Goal: Task Accomplishment & Management: Manage account settings

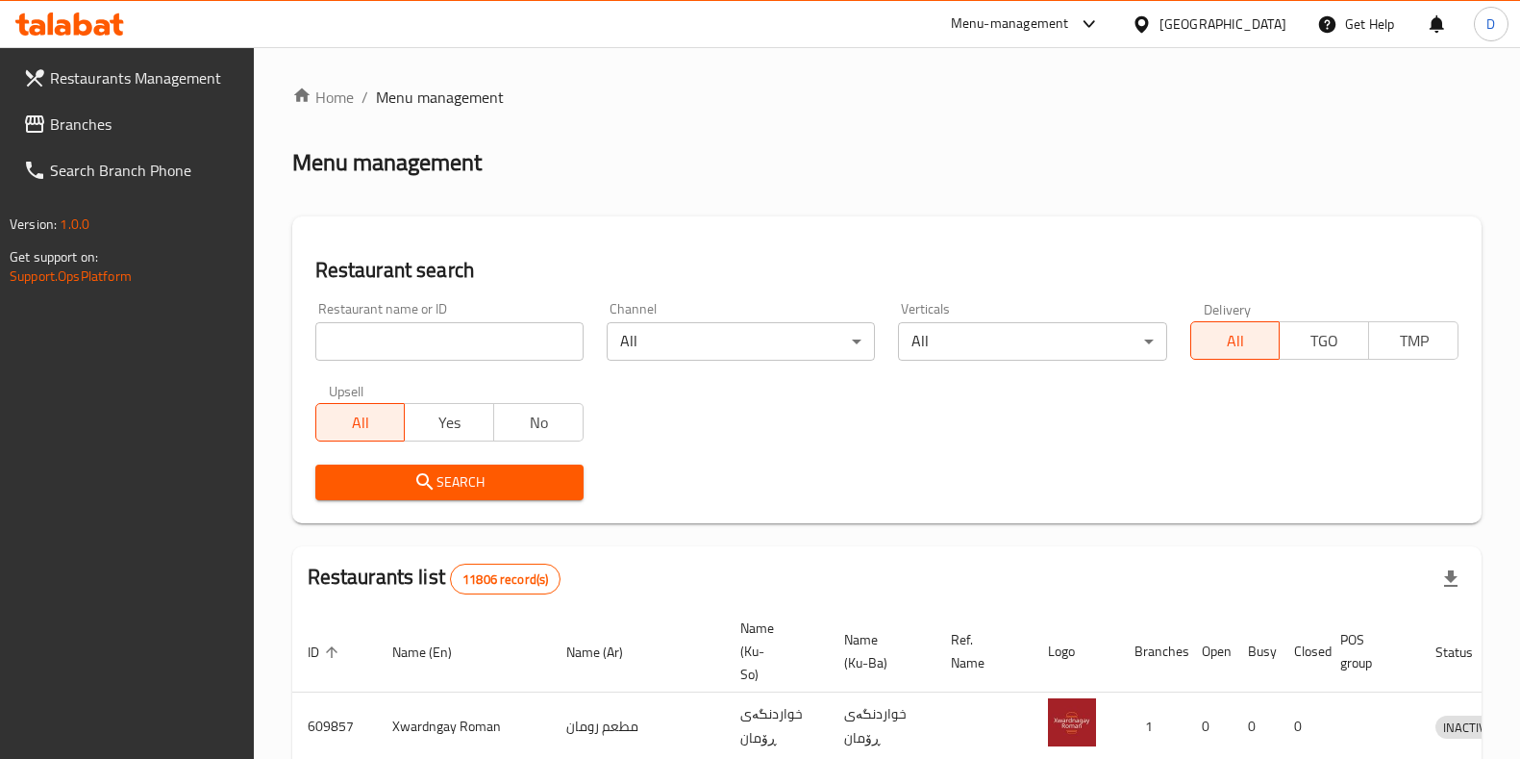
drag, startPoint x: 0, startPoint y: 0, endPoint x: 452, endPoint y: 328, distance: 558.4
click at [452, 328] on input "search" at bounding box center [449, 341] width 268 height 38
type input "bawki e"
click button "Search" at bounding box center [449, 482] width 268 height 36
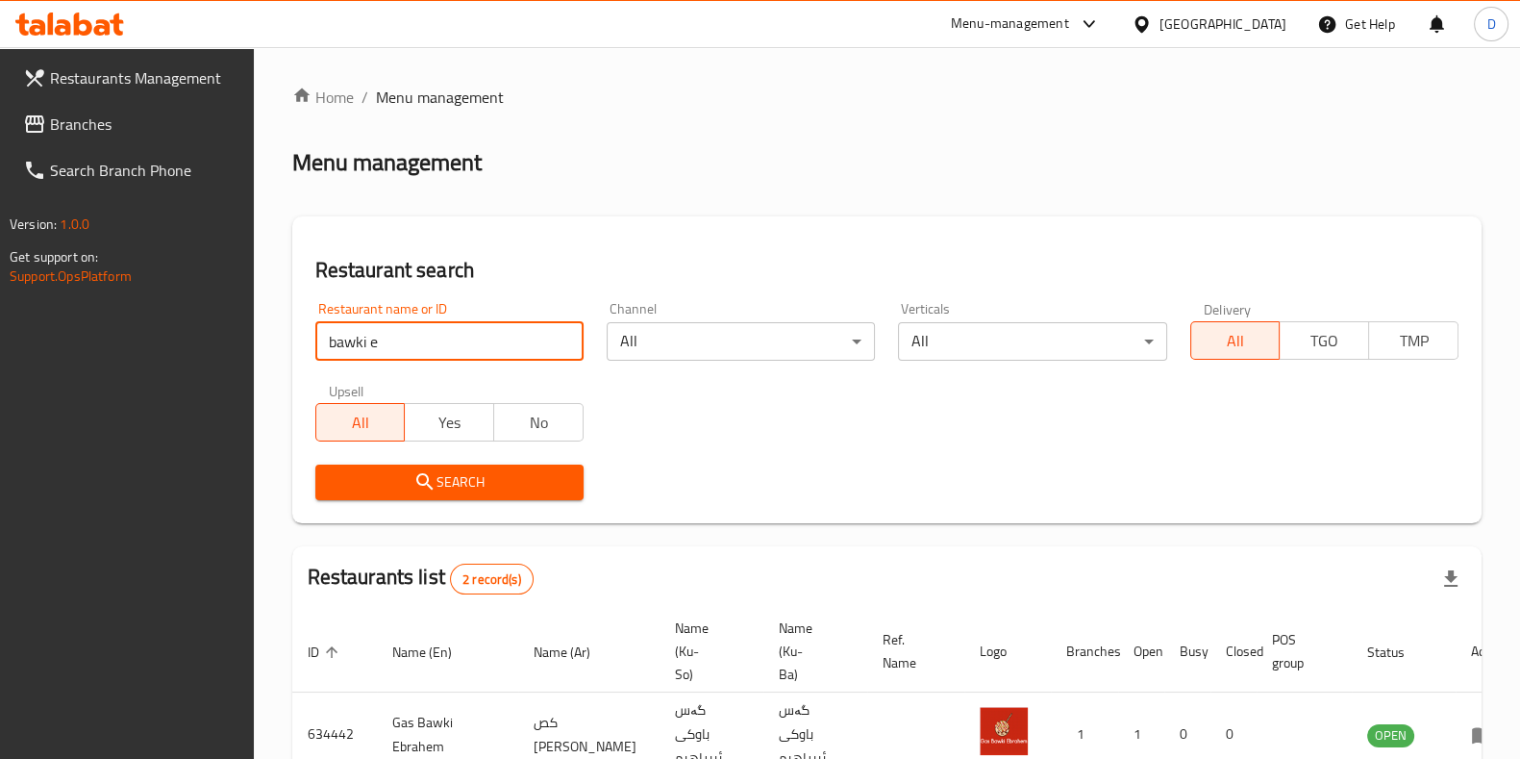
scroll to position [151, 0]
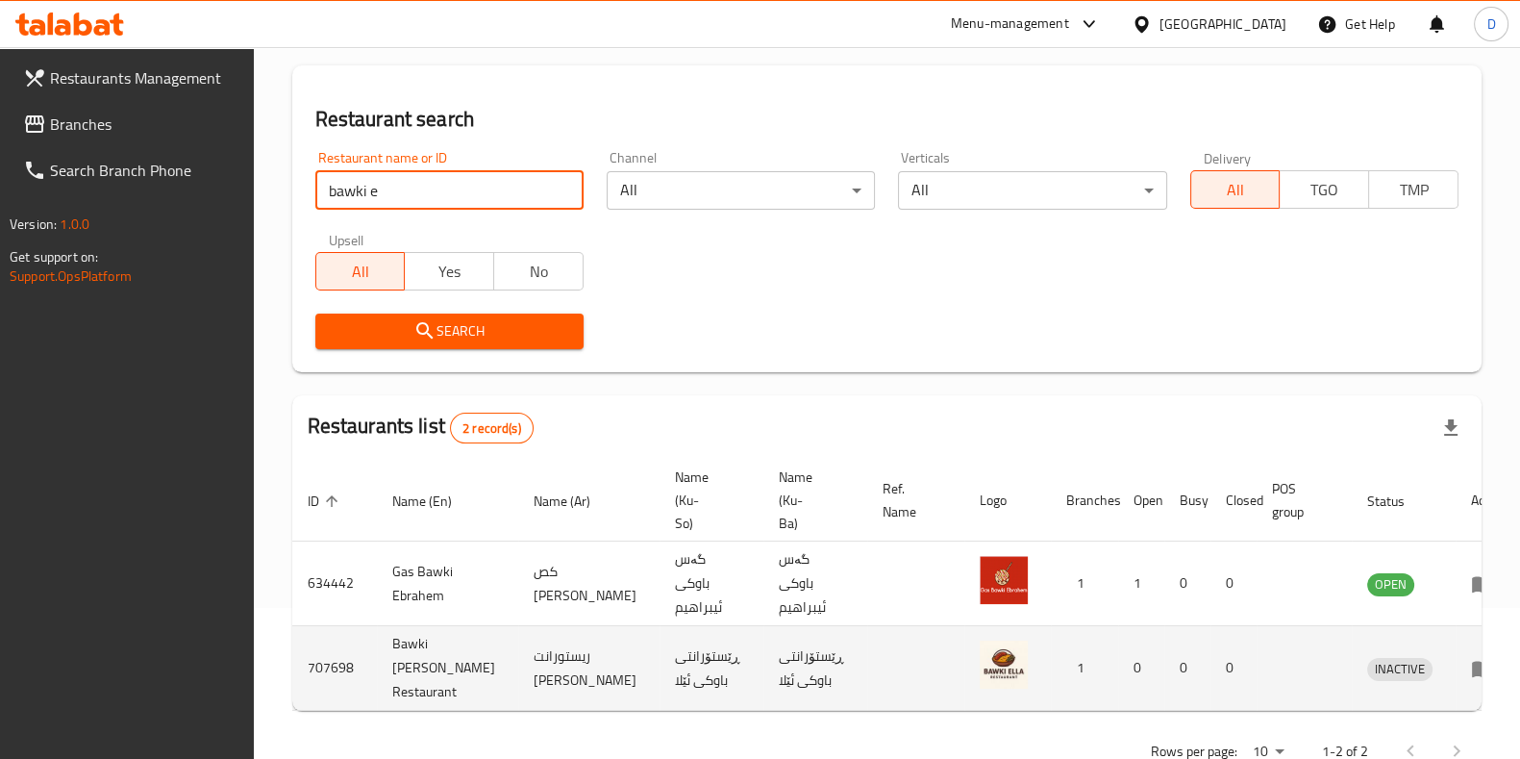
click at [1472, 661] on icon "enhanced table" at bounding box center [1482, 669] width 21 height 16
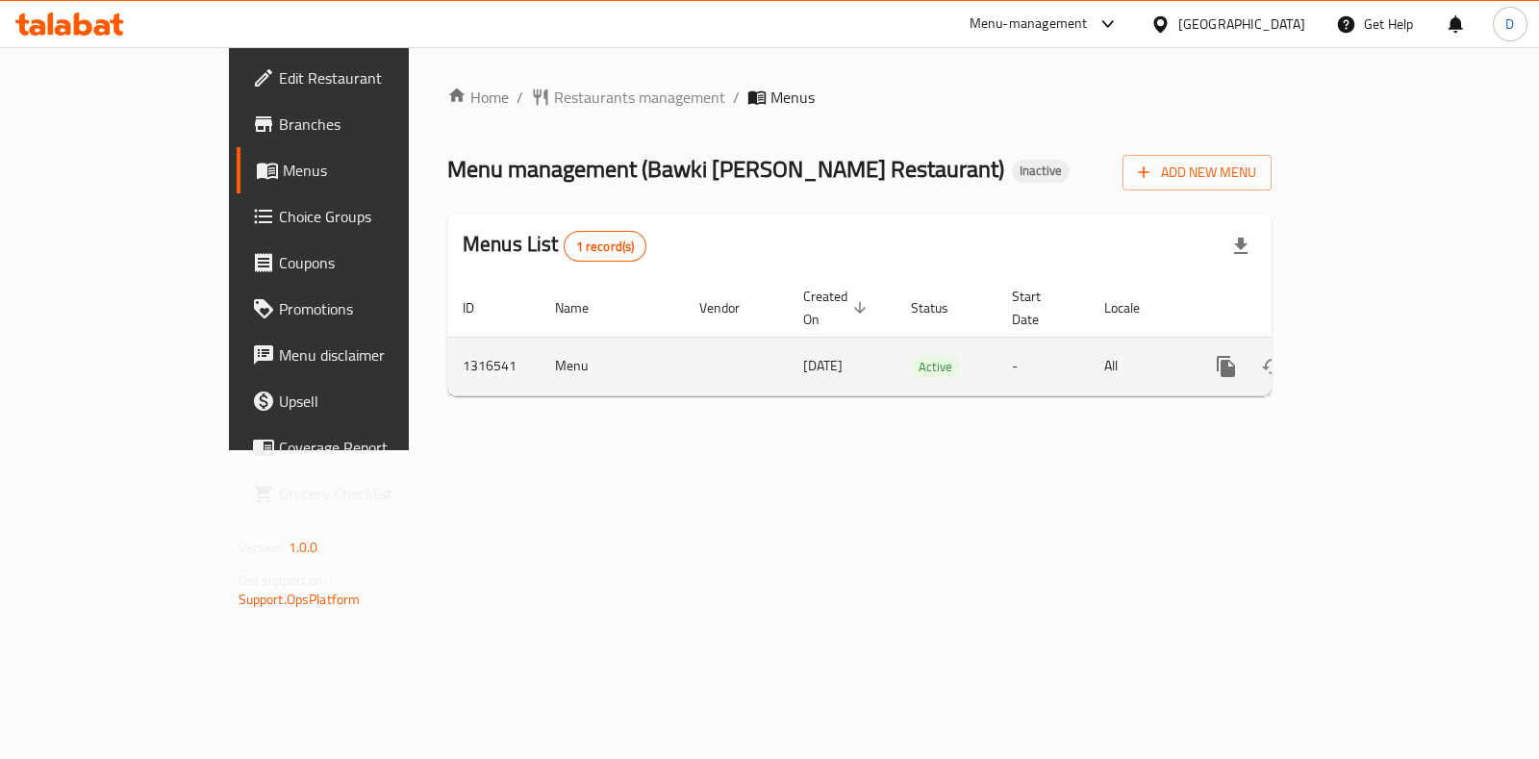
click at [1376, 355] on icon "enhanced table" at bounding box center [1364, 366] width 23 height 23
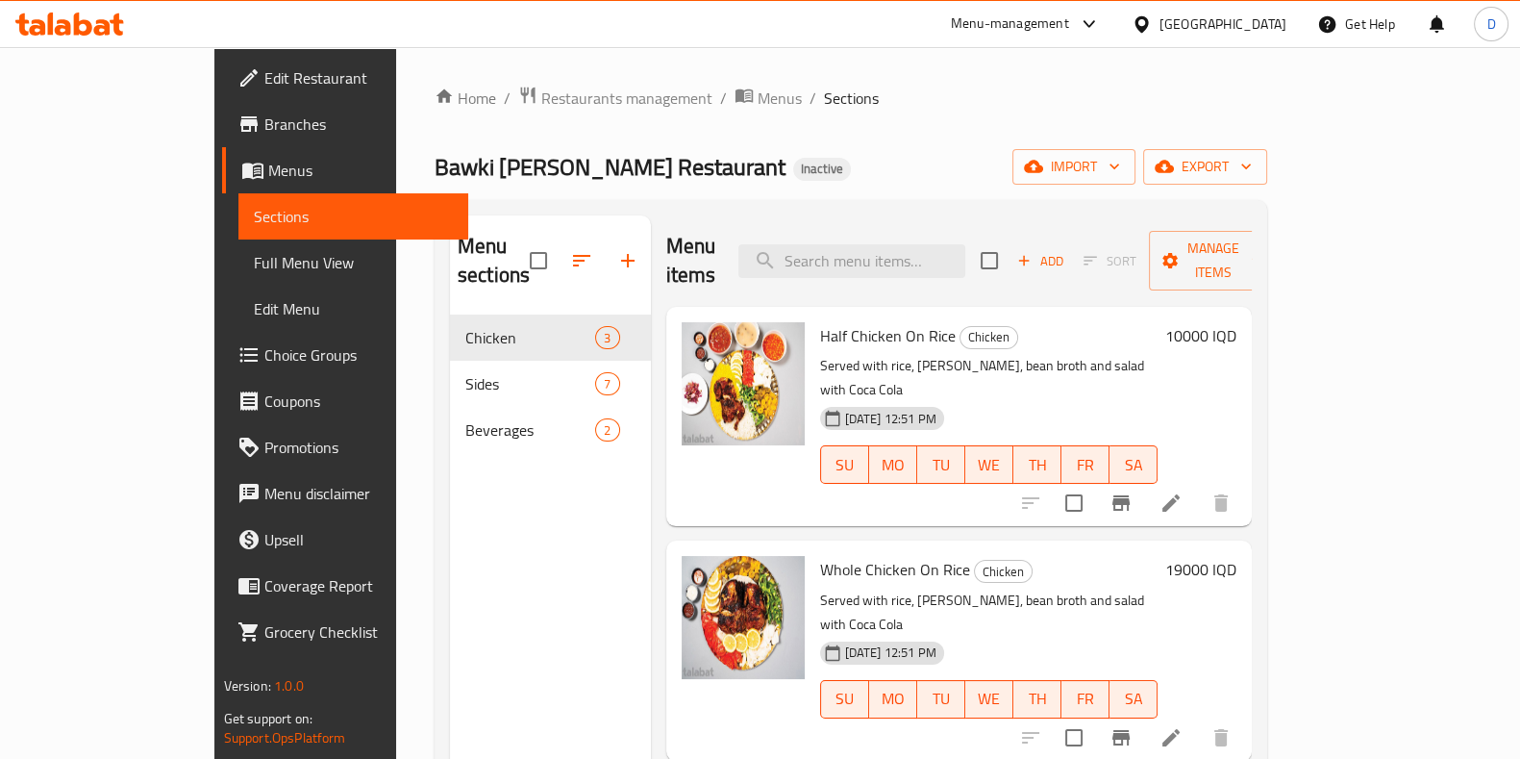
scroll to position [269, 0]
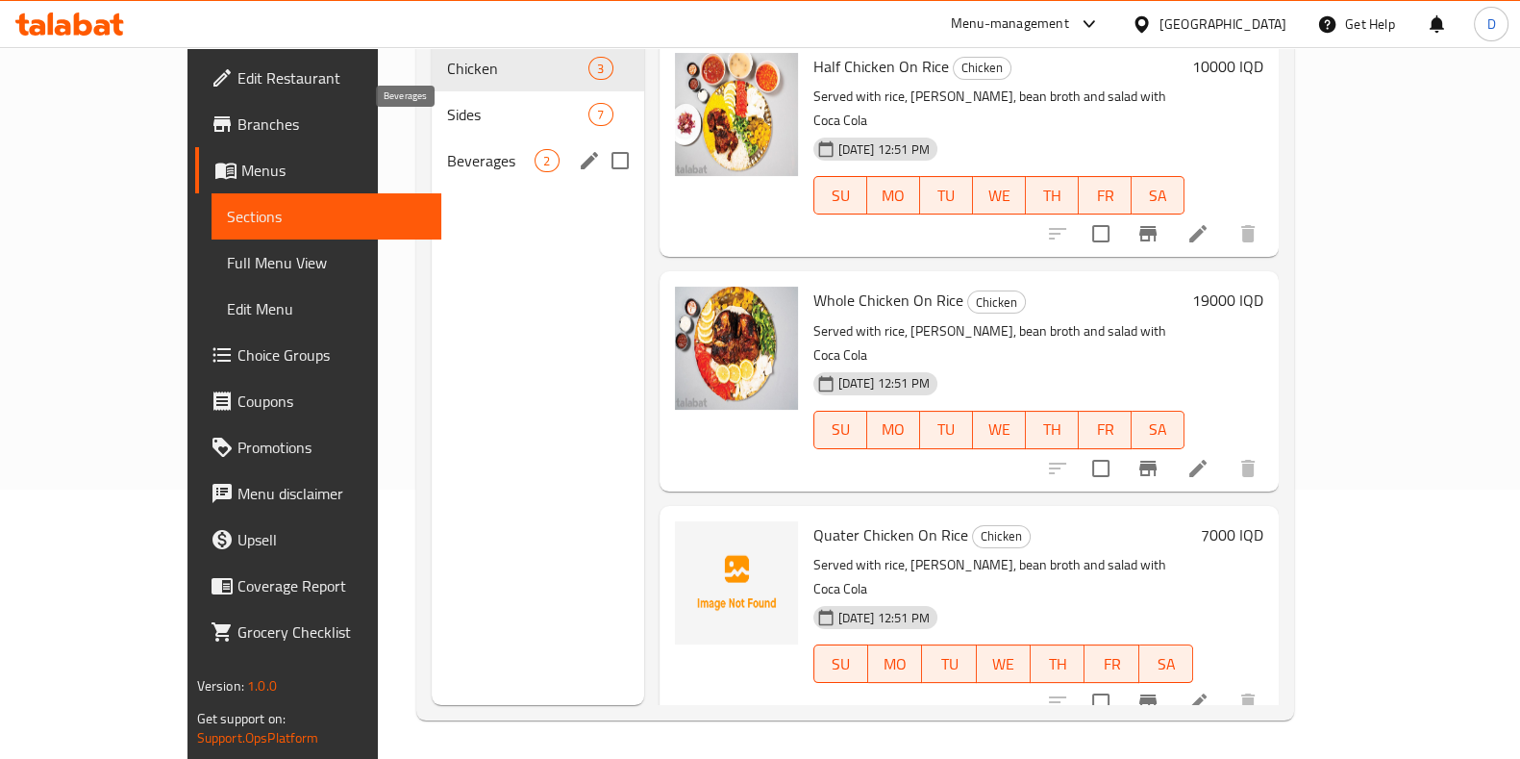
click at [434, 103] on div "Sides 7" at bounding box center [538, 114] width 212 height 46
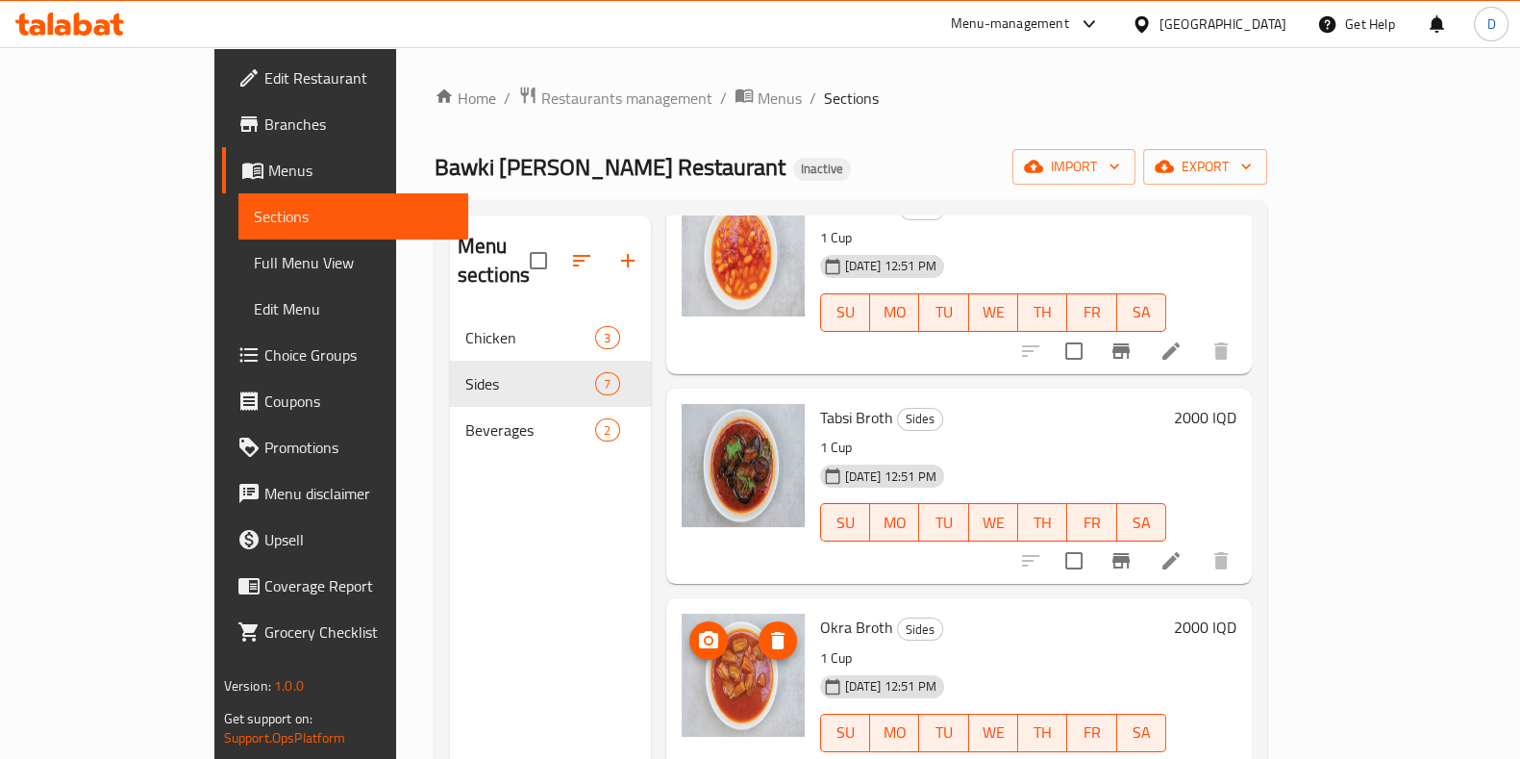
scroll to position [269, 0]
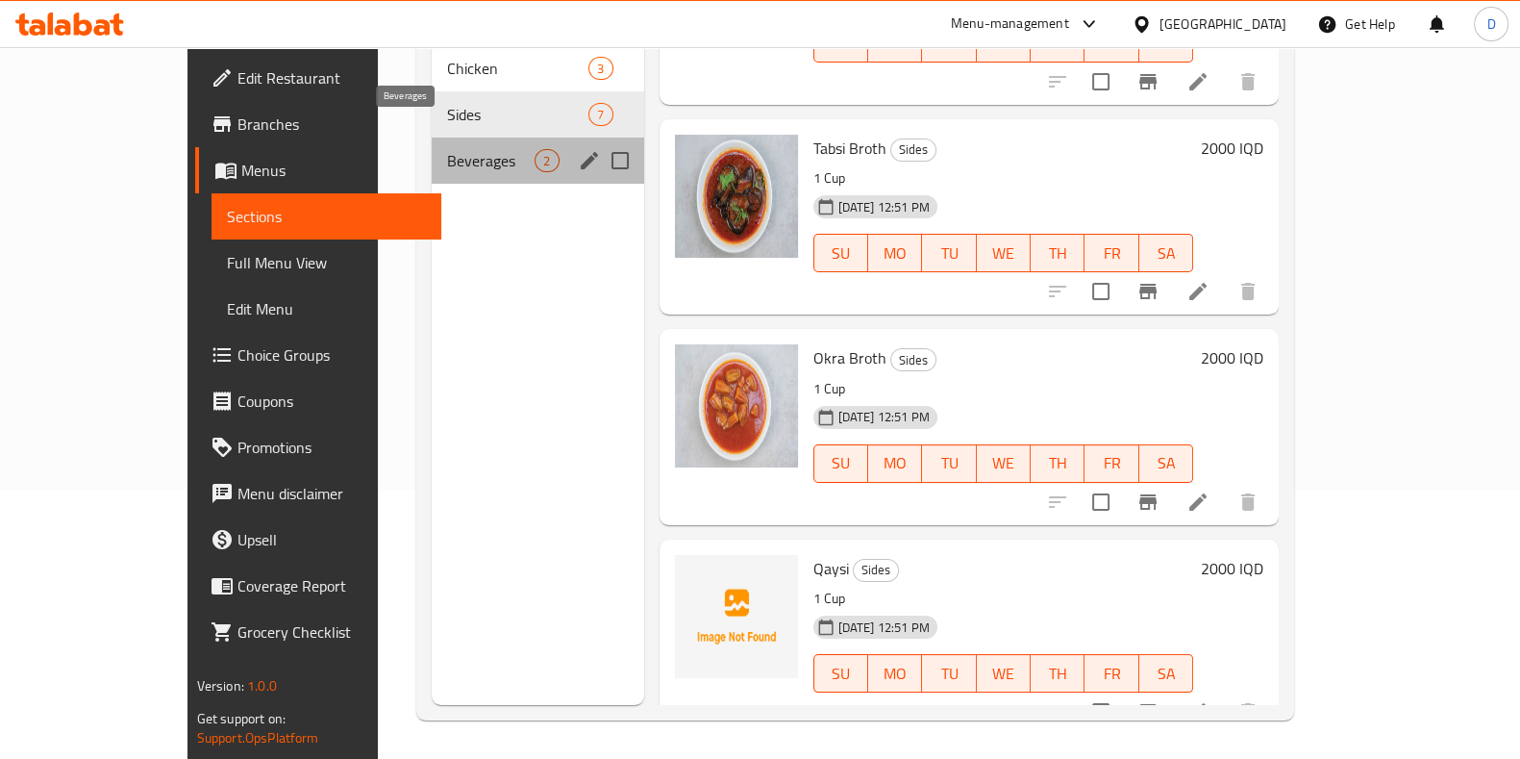
click at [447, 149] on span "Beverages" at bounding box center [491, 160] width 88 height 23
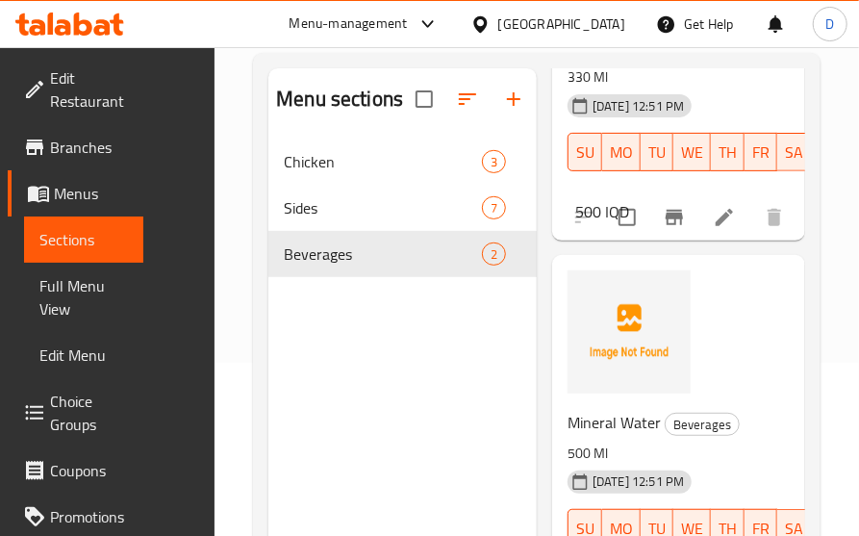
scroll to position [281, 0]
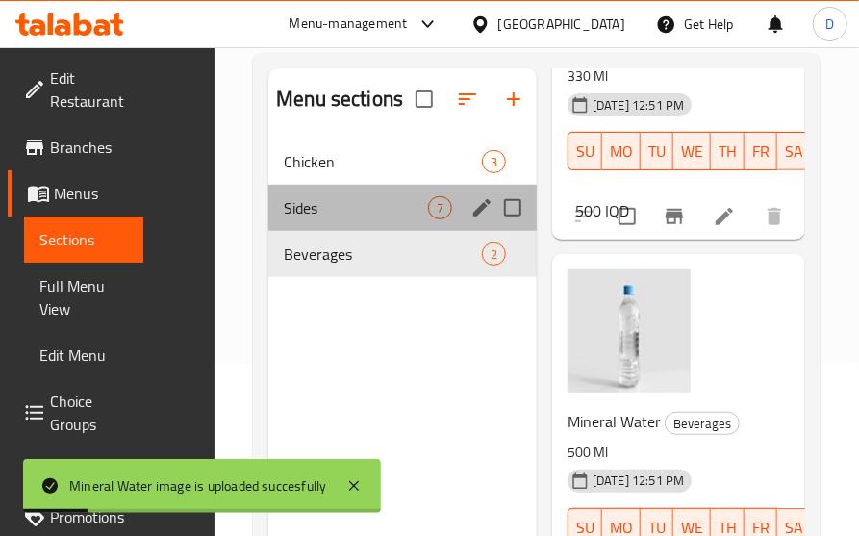
click at [361, 194] on div "Sides 7" at bounding box center [402, 208] width 268 height 46
